Goal: Transaction & Acquisition: Purchase product/service

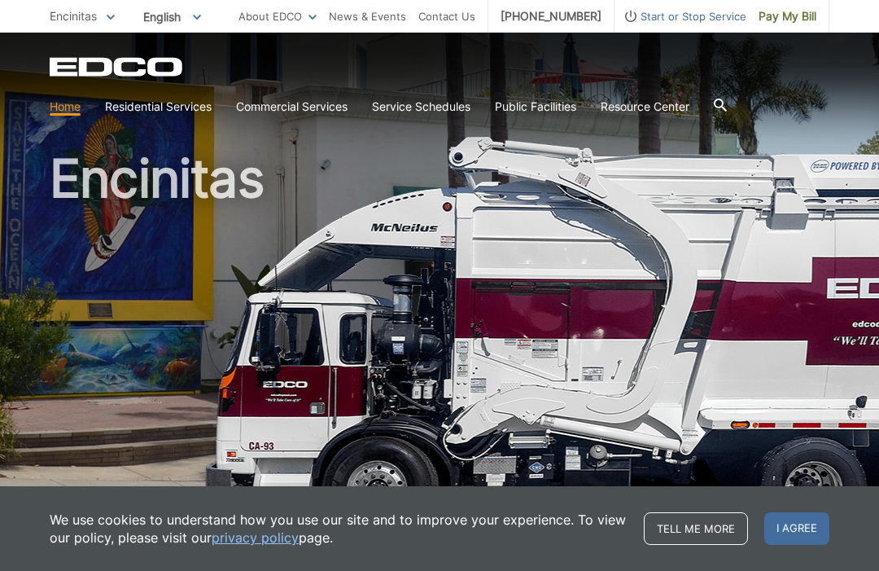
scroll to position [17, 0]
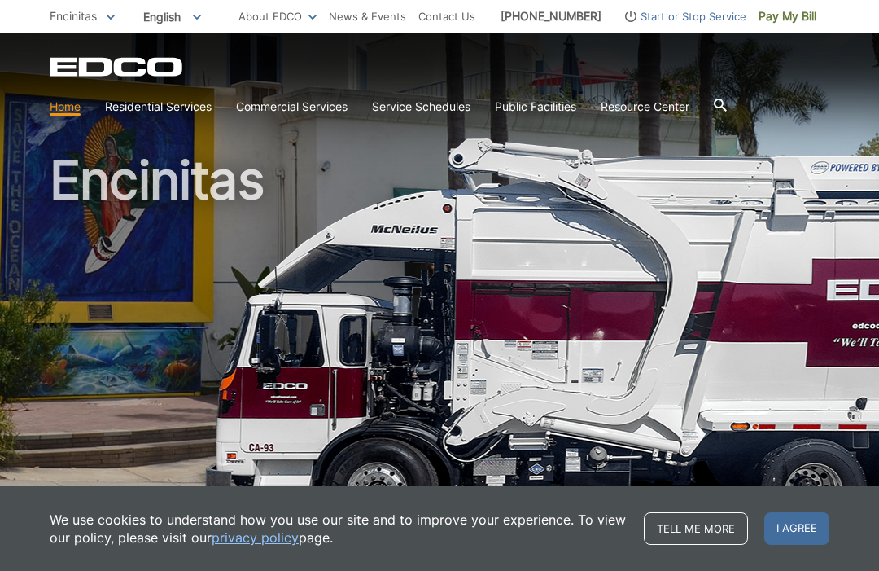
click at [792, 23] on span "Pay My Bill" at bounding box center [788, 16] width 58 height 18
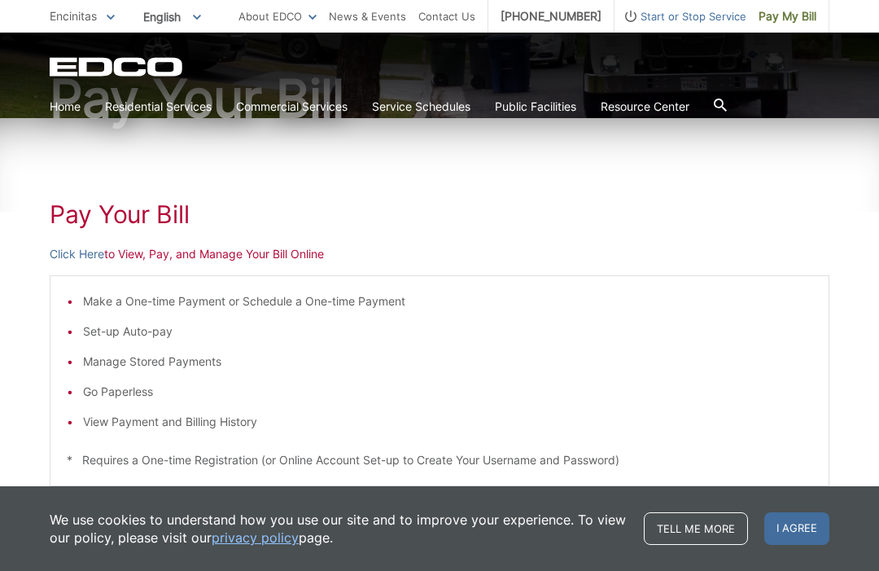
scroll to position [168, 0]
click at [155, 256] on p "Click Here to View, Pay, and Manage Your Bill Online" at bounding box center [440, 253] width 780 height 18
click at [229, 258] on p "Click Here to View, Pay, and Manage Your Bill Online" at bounding box center [440, 253] width 780 height 18
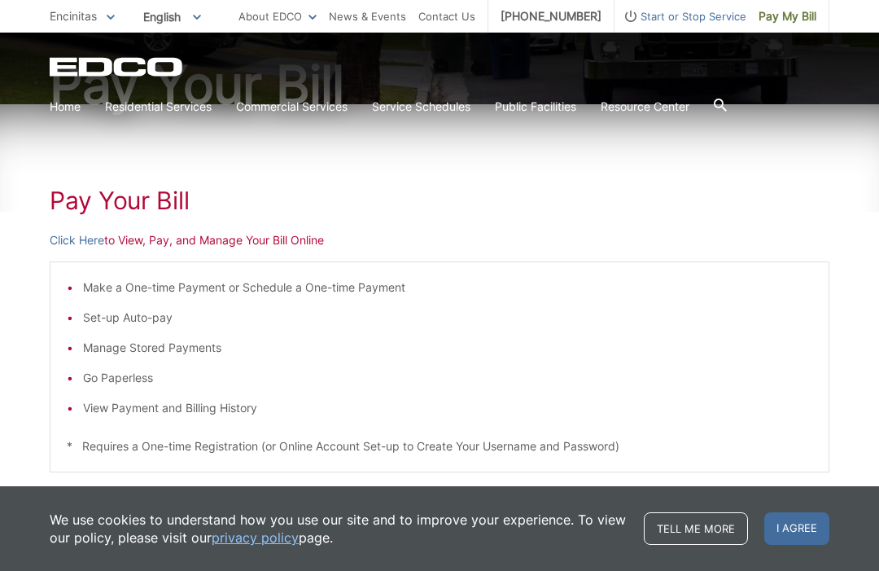
scroll to position [174, 0]
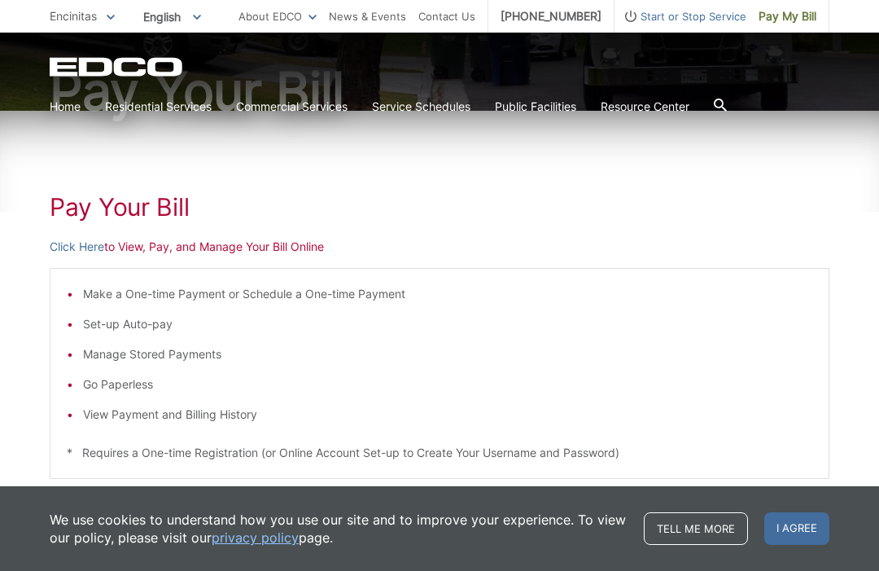
click at [195, 237] on div "Pay Your [PERSON_NAME] Here to View, Pay, and Manage Your Bill Online Make a On…" at bounding box center [440, 439] width 780 height 656
click at [148, 195] on h1 "Pay Your Bill" at bounding box center [440, 206] width 780 height 29
click at [173, 252] on p "Click Here to View, Pay, and Manage Your Bill Online" at bounding box center [440, 247] width 780 height 18
click at [230, 240] on p "Click Here to View, Pay, and Manage Your Bill Online" at bounding box center [440, 247] width 780 height 18
click at [235, 252] on p "Click Here to View, Pay, and Manage Your Bill Online" at bounding box center [440, 247] width 780 height 18
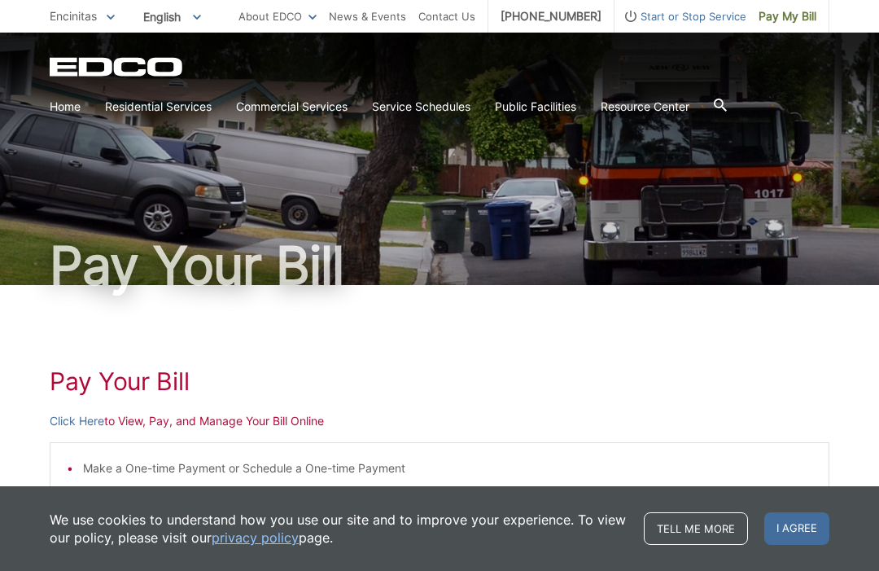
scroll to position [5, 0]
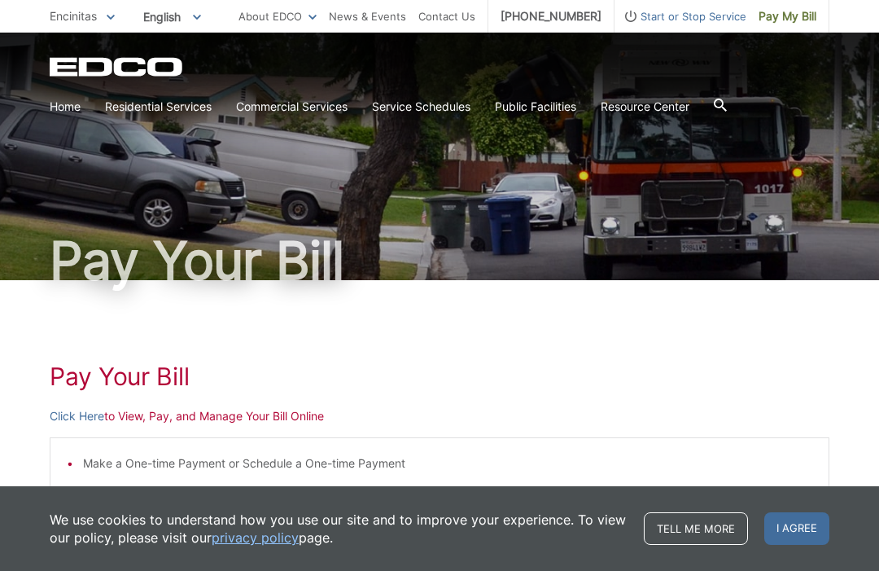
click at [288, 418] on p "Click Here to View, Pay, and Manage Your Bill Online" at bounding box center [440, 416] width 780 height 18
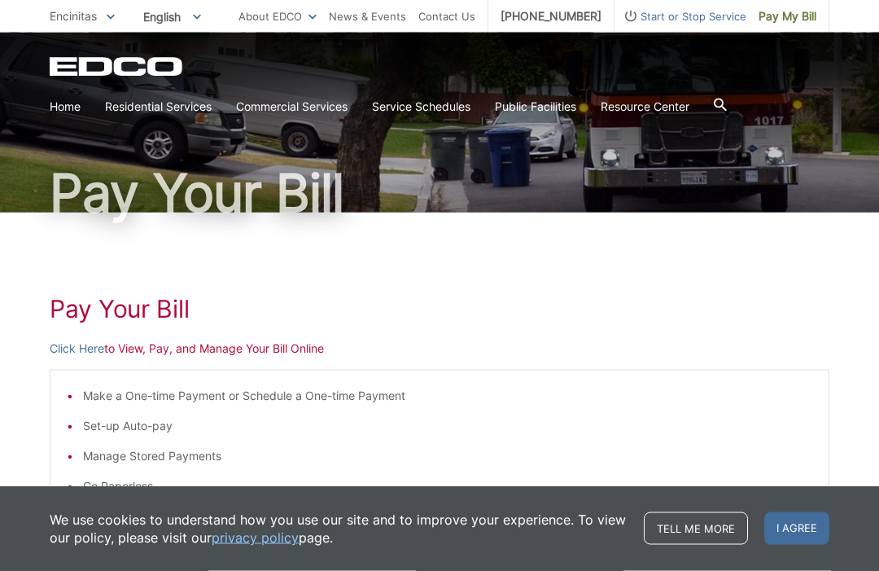
scroll to position [104, 0]
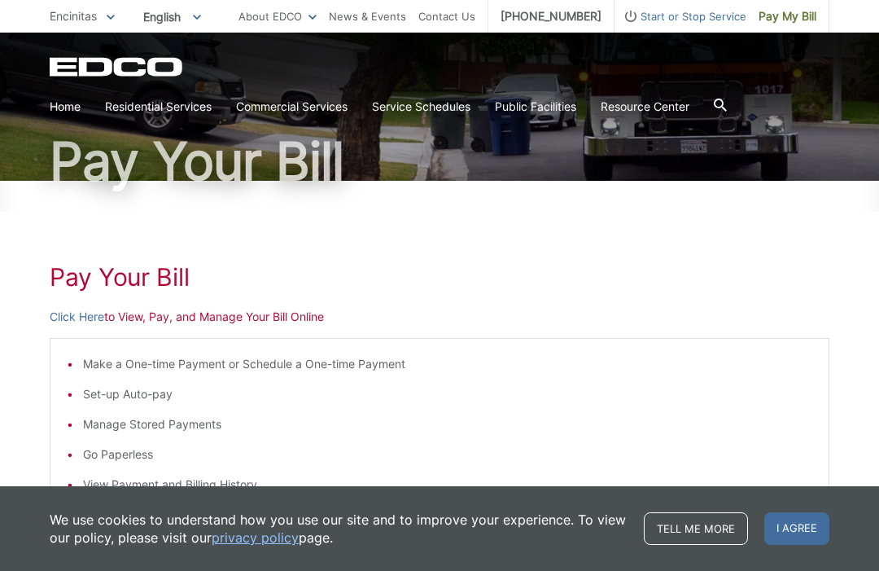
click at [273, 319] on p "Click Here to View, Pay, and Manage Your Bill Online" at bounding box center [440, 317] width 780 height 18
click at [87, 314] on link "Click Here" at bounding box center [77, 317] width 55 height 18
